Goal: Task Accomplishment & Management: Manage account settings

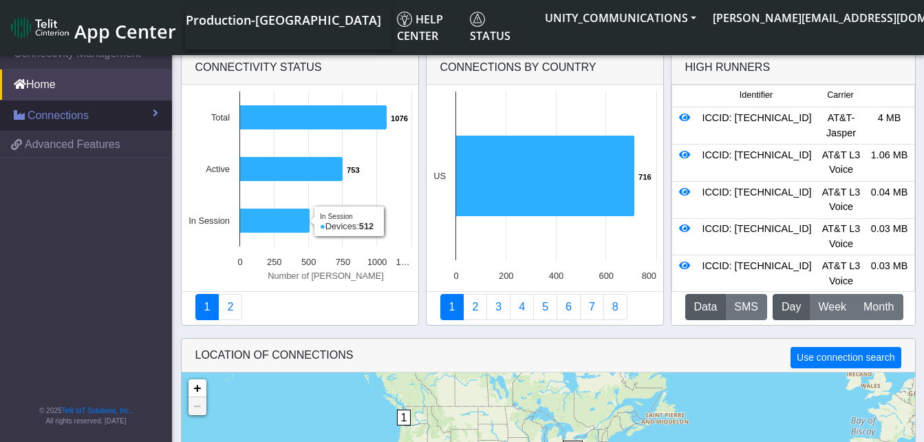
click at [75, 119] on span "Connections" at bounding box center [58, 115] width 61 height 17
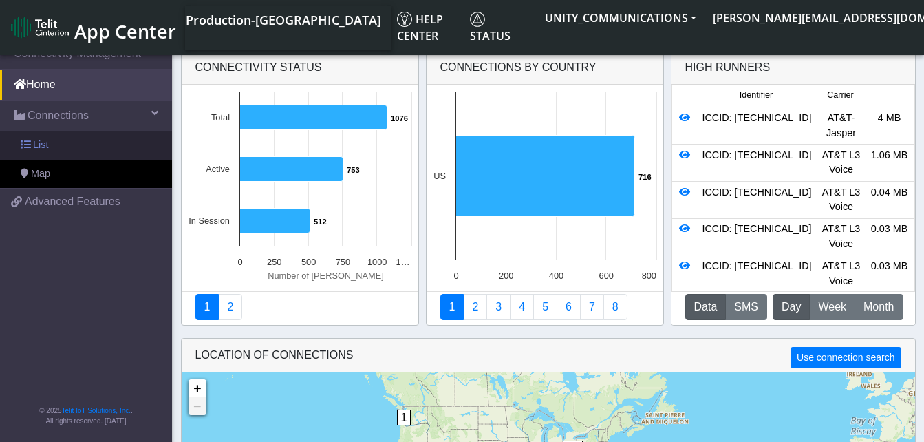
click at [75, 132] on link "List" at bounding box center [86, 145] width 172 height 29
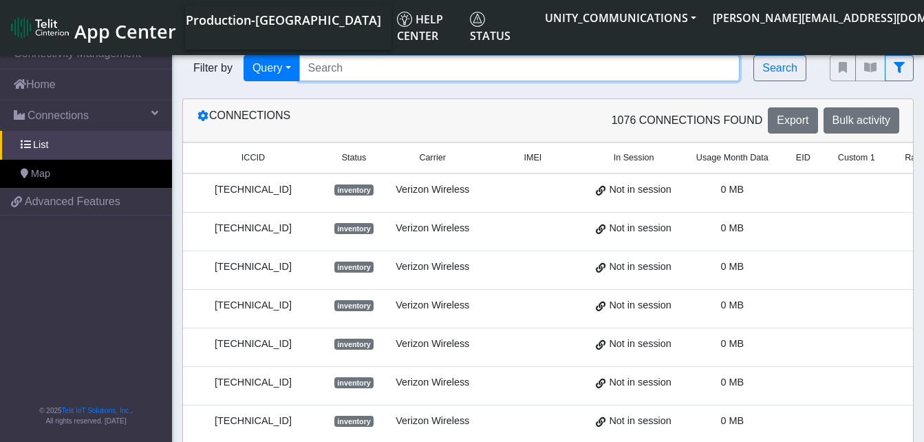
click at [339, 75] on input "Search..." at bounding box center [519, 68] width 441 height 26
paste input "89014104272687197728"
type input "89014104272687197728"
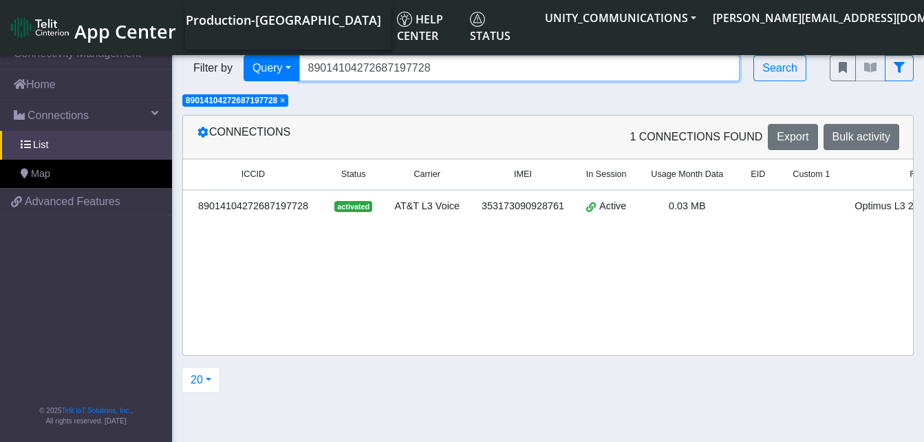
scroll to position [0, 228]
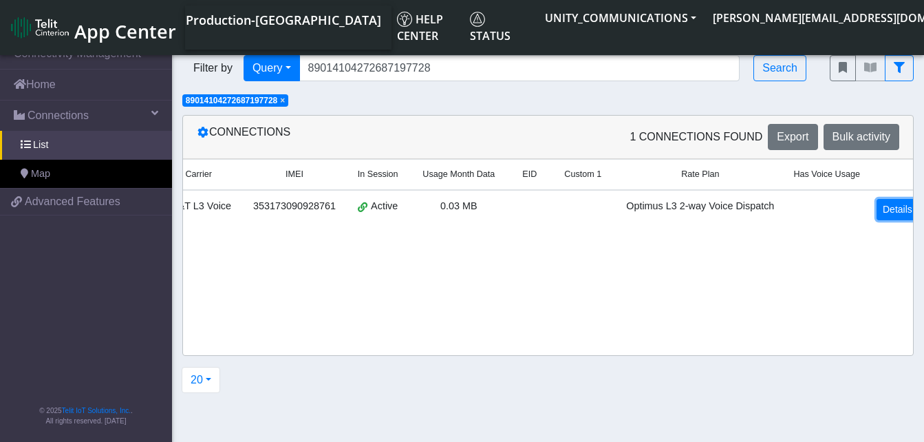
click at [882, 208] on link "Details" at bounding box center [897, 209] width 42 height 21
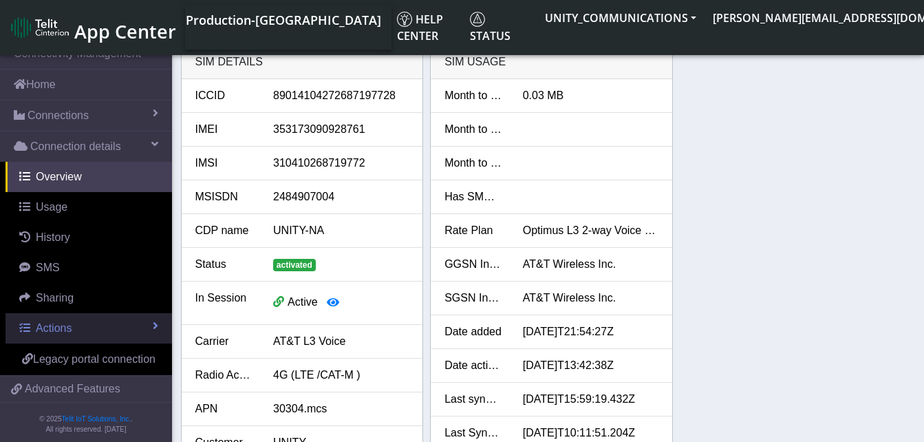
click at [74, 321] on link "Actions" at bounding box center [89, 328] width 166 height 30
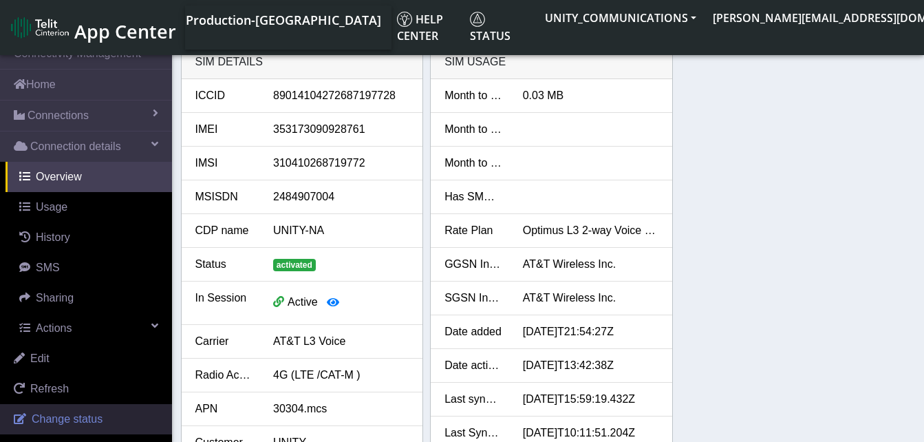
click at [63, 415] on span "Change status" at bounding box center [67, 419] width 71 height 12
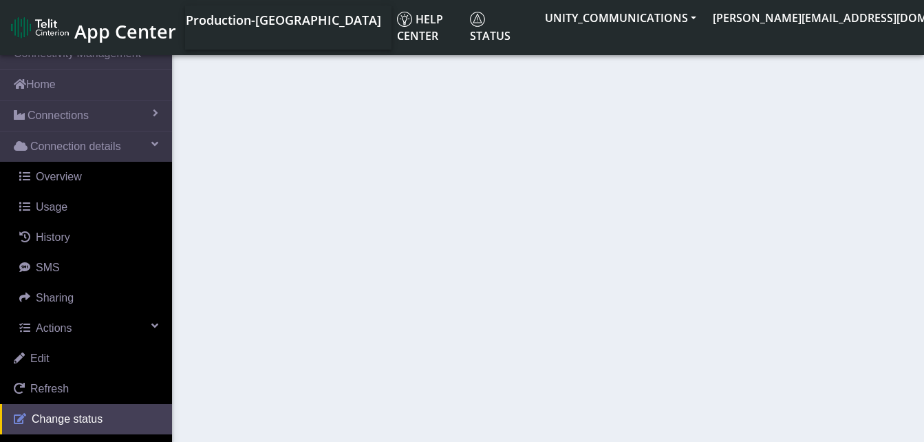
select select "activated"
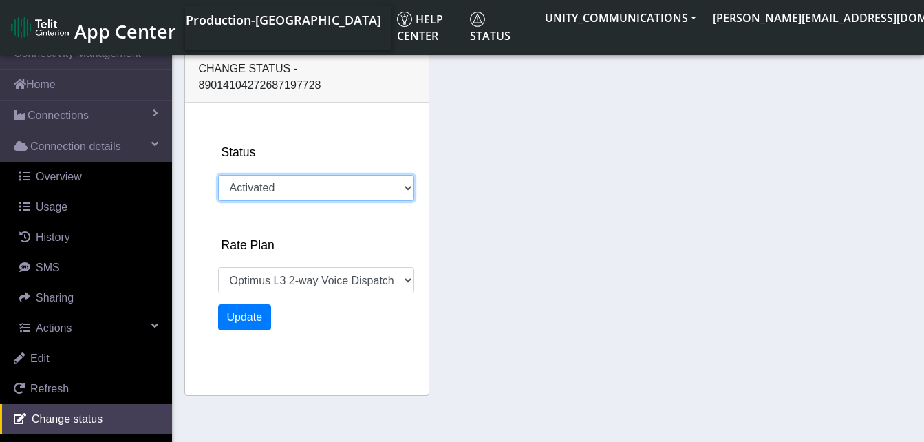
click at [263, 175] on select "Activated Deactivated" at bounding box center [316, 188] width 196 height 26
select select "1426: 18646"
select select "deactivated"
click at [218, 175] on select "Activated Deactivated" at bounding box center [316, 188] width 196 height 26
select select "1790: 18646"
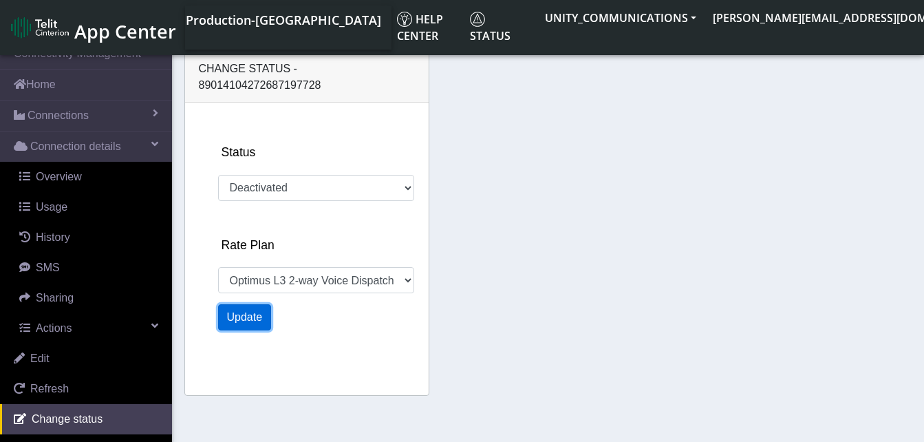
click at [248, 304] on button "Update" at bounding box center [245, 317] width 54 height 26
